Goal: Find specific page/section: Find specific page/section

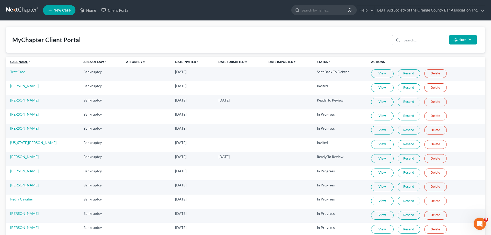
click at [24, 63] on link "Case Name unfold_more expand_more expand_less" at bounding box center [20, 62] width 21 height 4
click at [20, 62] on link "Case Name unfold_more expand_more expand_less" at bounding box center [20, 62] width 21 height 4
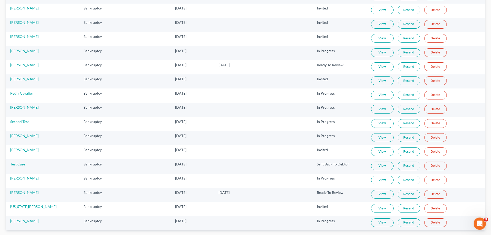
scroll to position [326, 0]
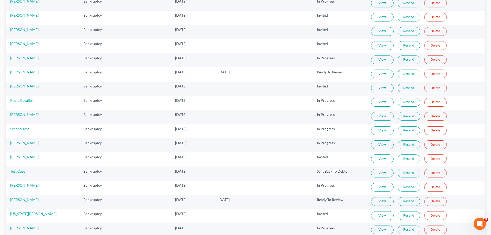
click at [377, 176] on link "View" at bounding box center [382, 173] width 23 height 9
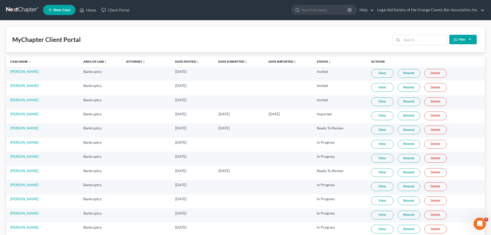
scroll to position [0, 0]
click at [22, 61] on link "Case Name unfold_more expand_more expand_less" at bounding box center [20, 62] width 21 height 4
click at [23, 64] on th "Case Name unfold_more expand_more expand_less" at bounding box center [42, 62] width 73 height 10
click at [22, 64] on link "Case Name unfold_more expand_more expand_less" at bounding box center [20, 62] width 21 height 4
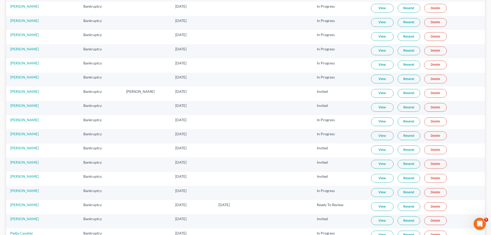
scroll to position [183, 0]
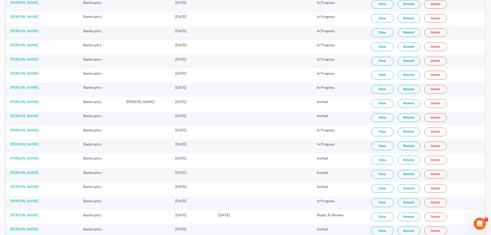
click at [375, 106] on link "View" at bounding box center [382, 103] width 23 height 9
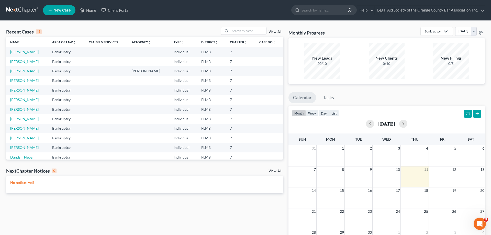
click at [26, 31] on div "Recent Cases 15" at bounding box center [24, 32] width 36 height 6
click at [274, 31] on link "View All" at bounding box center [275, 32] width 13 height 4
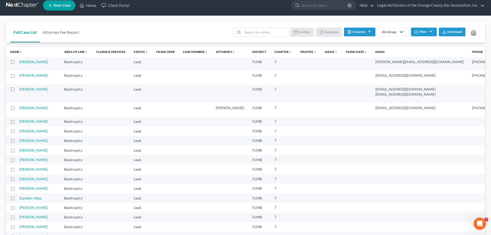
scroll to position [7, 0]
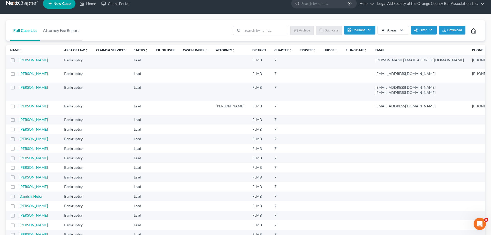
click at [10, 53] on th "Name unfold_more expand_more expand_less" at bounding box center [33, 50] width 54 height 10
click at [14, 52] on link "Name unfold_more expand_more expand_less" at bounding box center [16, 50] width 12 height 4
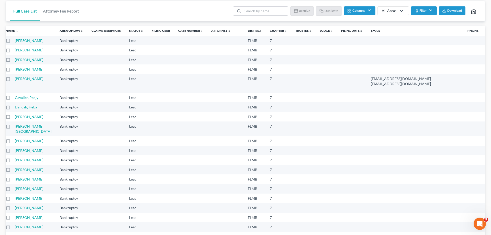
scroll to position [0, 0]
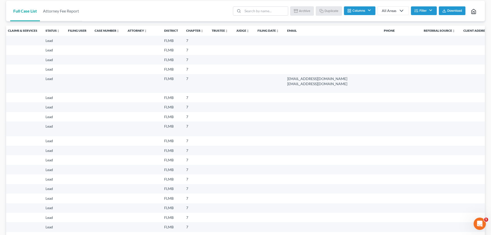
drag, startPoint x: 155, startPoint y: 175, endPoint x: 420, endPoint y: 134, distance: 268.2
click at [419, 134] on tbody "[PERSON_NAME] Bankruptcy Lead (archived) FLMB 7 [DATE] [PERSON_NAME] Lead (arch…" at bounding box center [242, 222] width 649 height 372
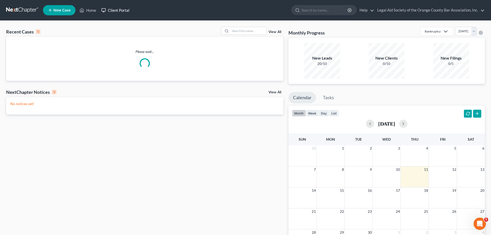
click at [113, 8] on link "Client Portal" at bounding box center [115, 10] width 33 height 9
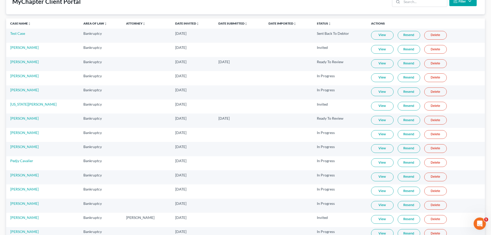
scroll to position [13, 0]
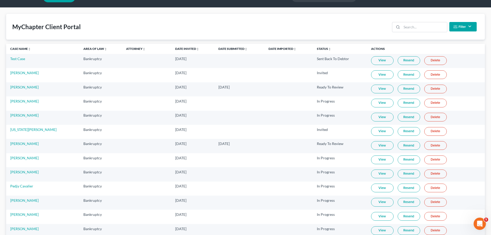
click at [26, 47] on th "Case Name unfold_more expand_more expand_less" at bounding box center [42, 49] width 73 height 10
click at [21, 49] on link "Case Name unfold_more expand_more expand_less" at bounding box center [20, 49] width 21 height 4
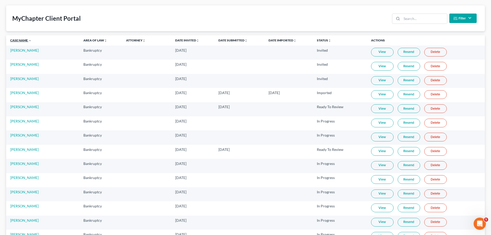
scroll to position [19, 0]
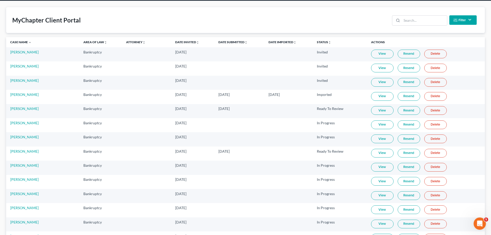
drag, startPoint x: 378, startPoint y: 134, endPoint x: 379, endPoint y: 138, distance: 3.6
click at [379, 138] on td "View Resend Delete" at bounding box center [426, 140] width 118 height 14
click at [379, 139] on link "View" at bounding box center [382, 139] width 23 height 9
